Goal: Information Seeking & Learning: Learn about a topic

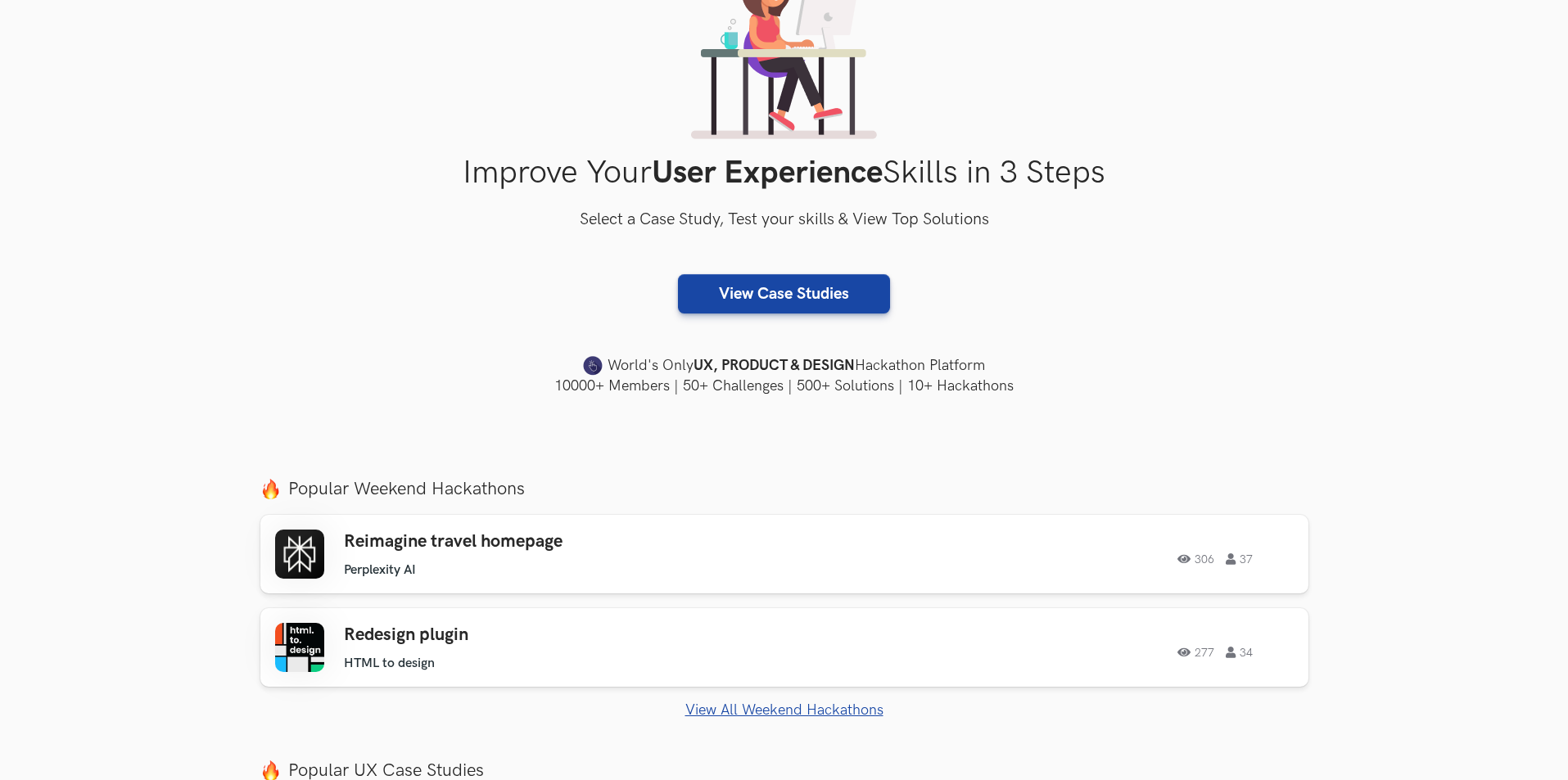
scroll to position [163, 0]
click at [781, 297] on link "View Case Studies" at bounding box center [784, 293] width 212 height 40
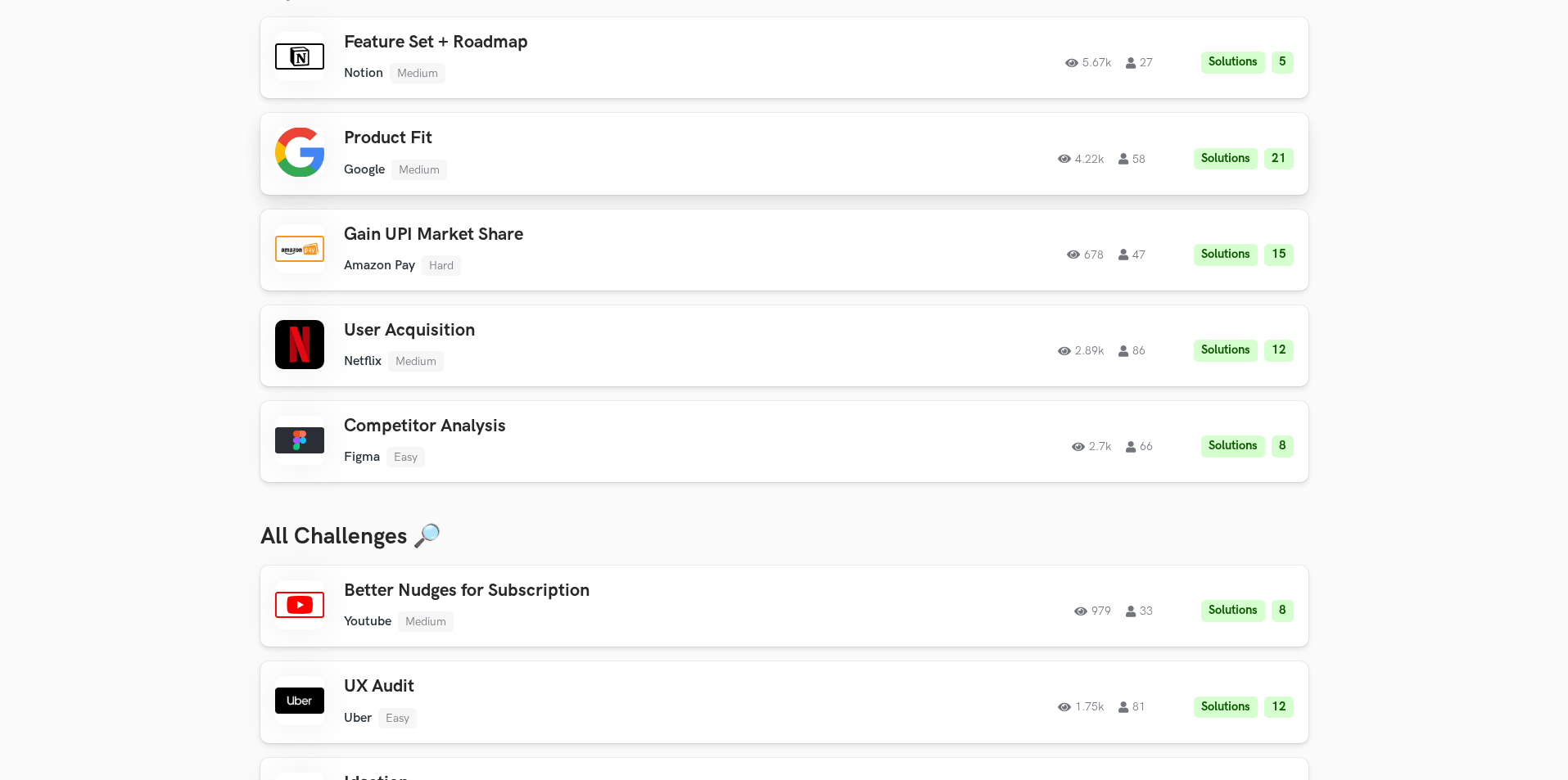
scroll to position [163, 0]
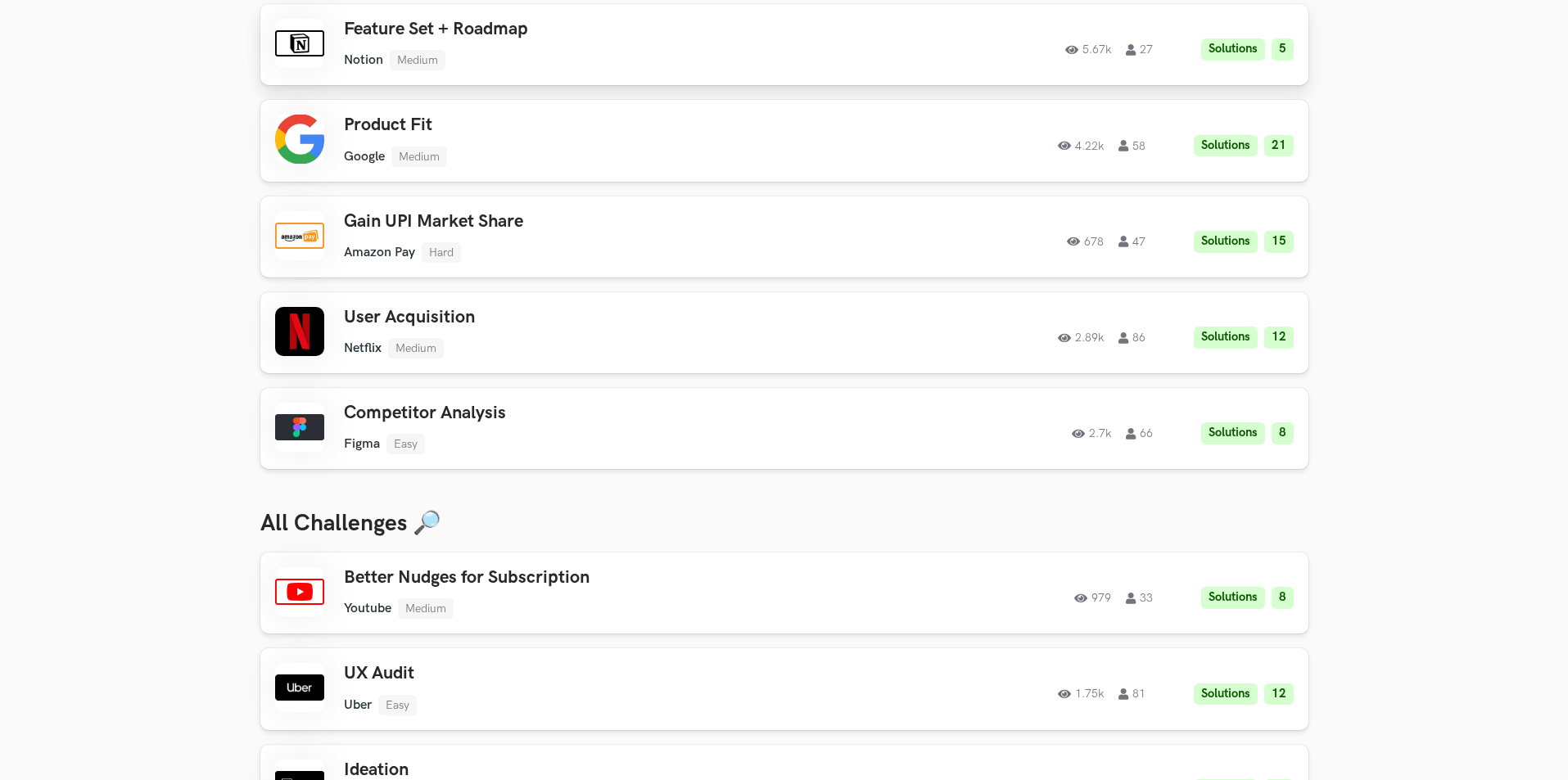
click at [846, 56] on div "5.67k 27 Solutions 5" at bounding box center [1060, 45] width 465 height 32
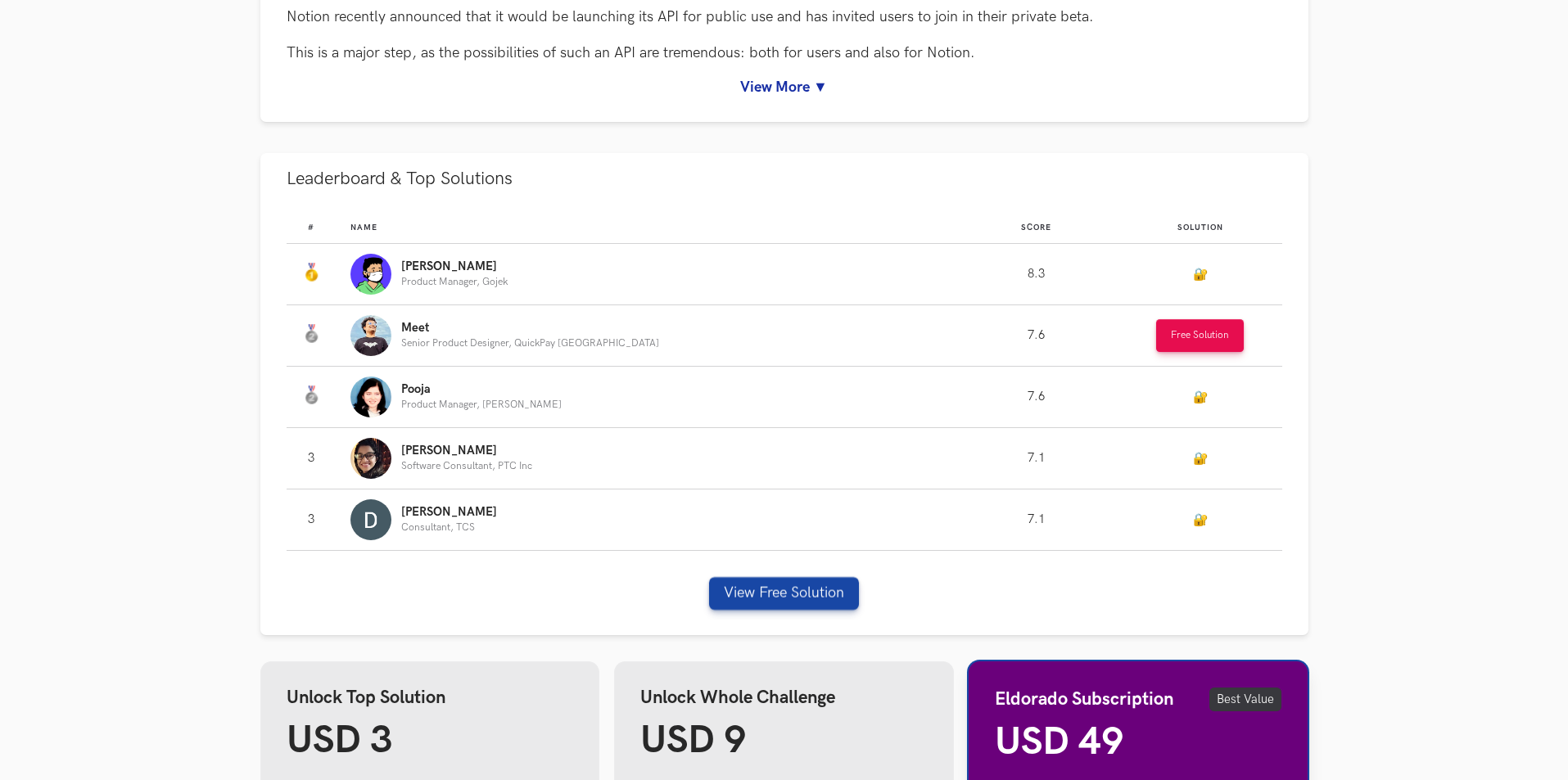
scroll to position [901, 0]
